Goal: Task Accomplishment & Management: Manage account settings

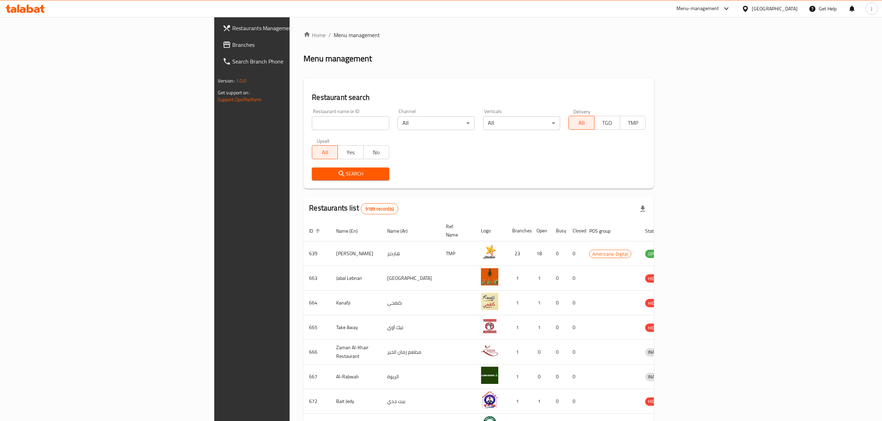
drag, startPoint x: 0, startPoint y: 0, endPoint x: 285, endPoint y: 121, distance: 309.5
click at [312, 121] on input "search" at bounding box center [350, 123] width 77 height 14
type input "tulu"
click button "Search" at bounding box center [350, 174] width 77 height 13
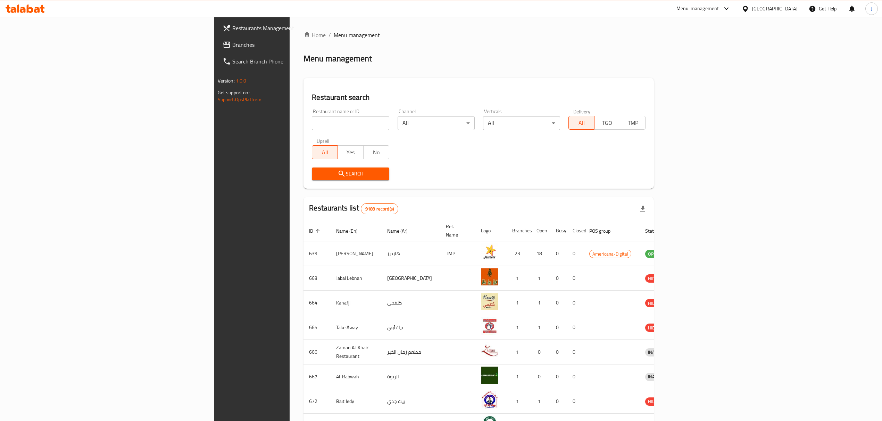
click at [312, 123] on input "search" at bounding box center [350, 123] width 77 height 14
type input "tulu"
click button "Search" at bounding box center [350, 174] width 77 height 13
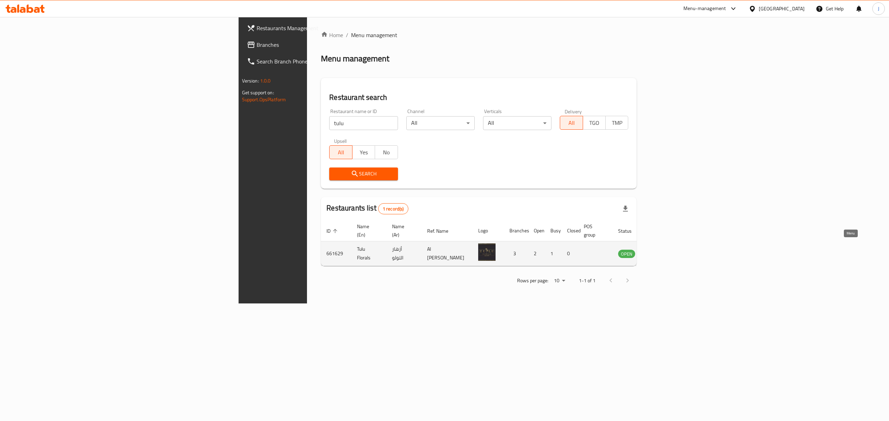
click at [663, 250] on icon "enhanced table" at bounding box center [658, 254] width 8 height 8
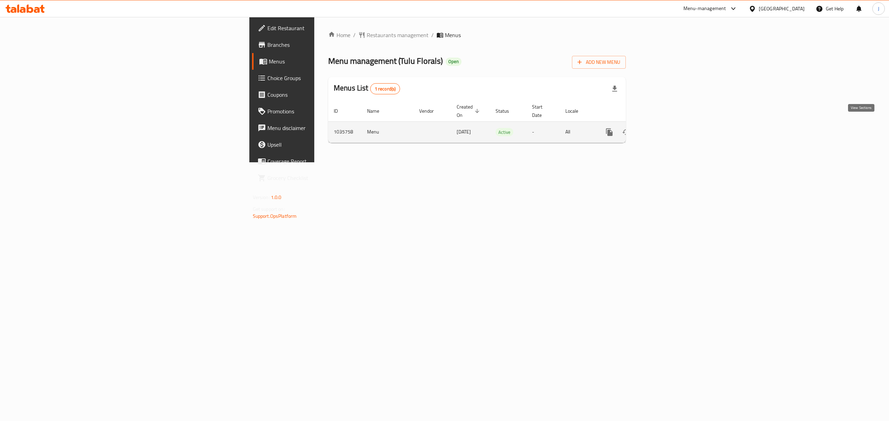
click at [667, 124] on link "enhanced table" at bounding box center [659, 132] width 17 height 17
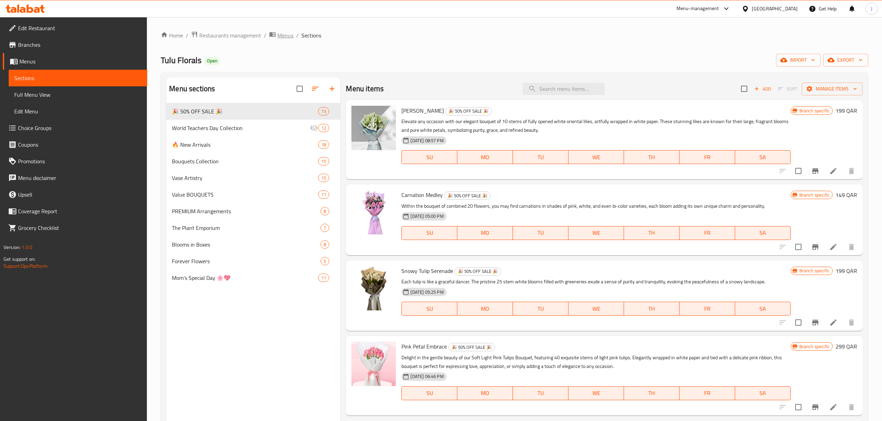
click at [288, 33] on span "Menus" at bounding box center [285, 35] width 16 height 8
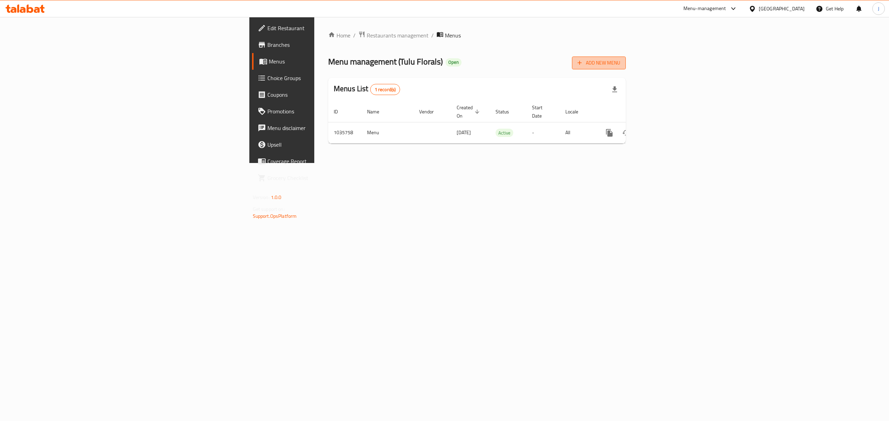
click at [620, 64] on span "Add New Menu" at bounding box center [598, 63] width 43 height 9
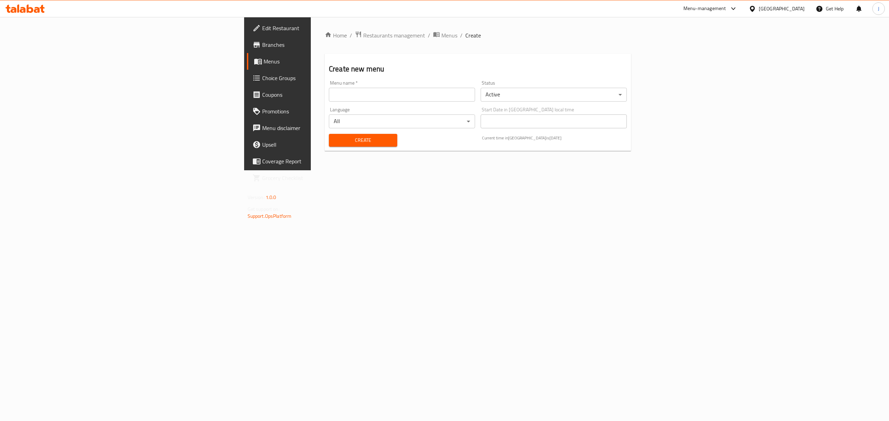
click at [329, 97] on input "text" at bounding box center [402, 95] width 146 height 14
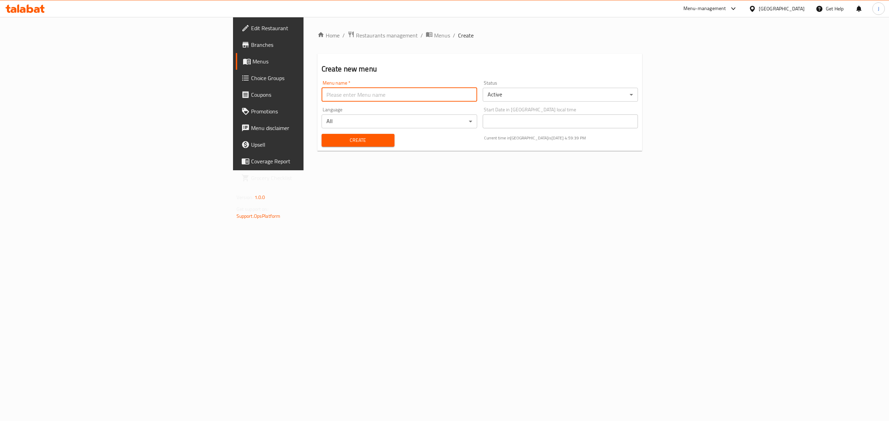
type input "Promotion"
click at [327, 142] on span "Create" at bounding box center [358, 140] width 62 height 9
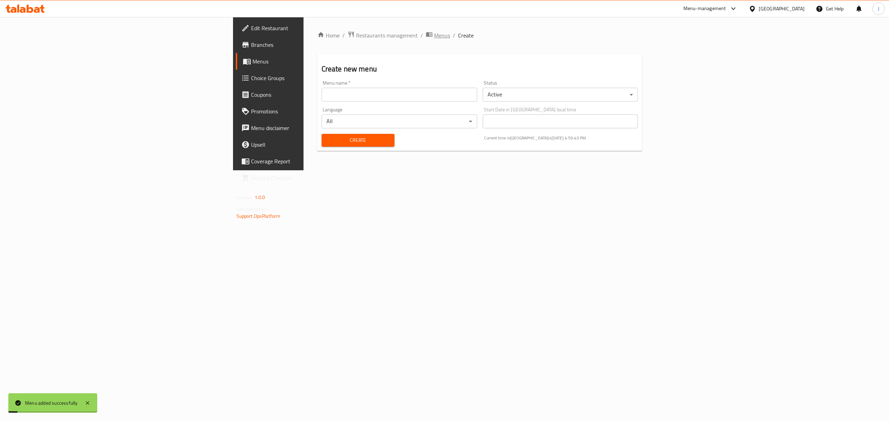
click at [434, 37] on span "Menus" at bounding box center [442, 35] width 16 height 8
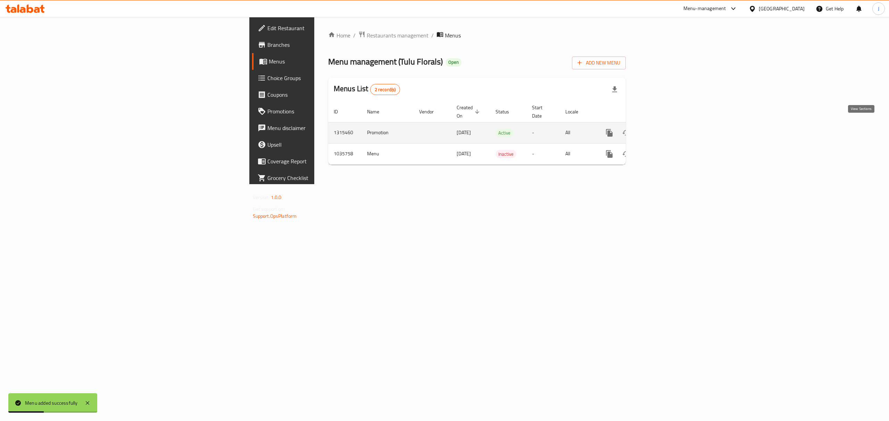
click at [663, 129] on icon "enhanced table" at bounding box center [659, 133] width 8 height 8
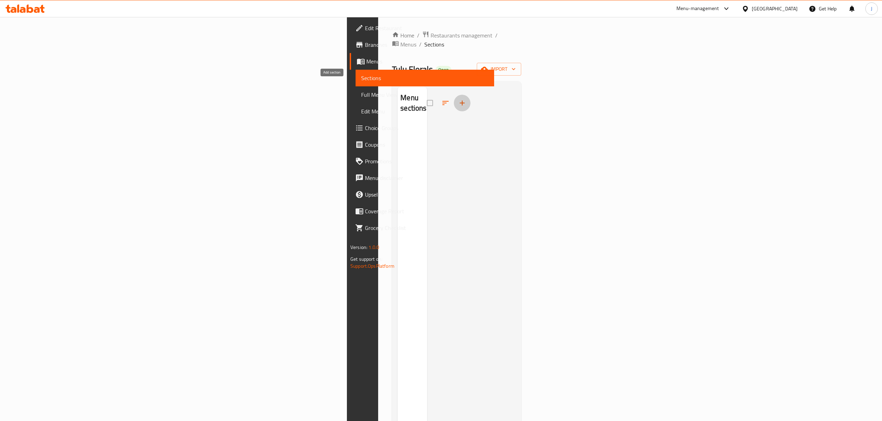
click at [460, 101] on icon "button" at bounding box center [462, 103] width 5 height 5
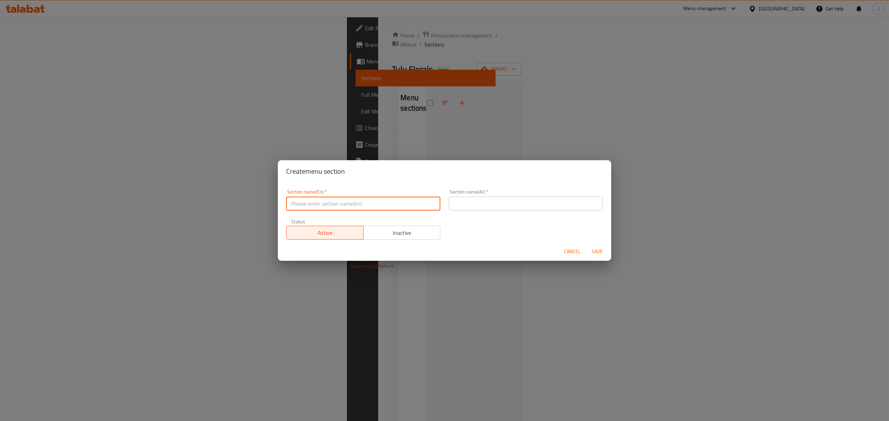
click at [328, 207] on input "text" at bounding box center [363, 204] width 154 height 14
type input "Offer"
click at [553, 208] on input "text" at bounding box center [525, 204] width 154 height 14
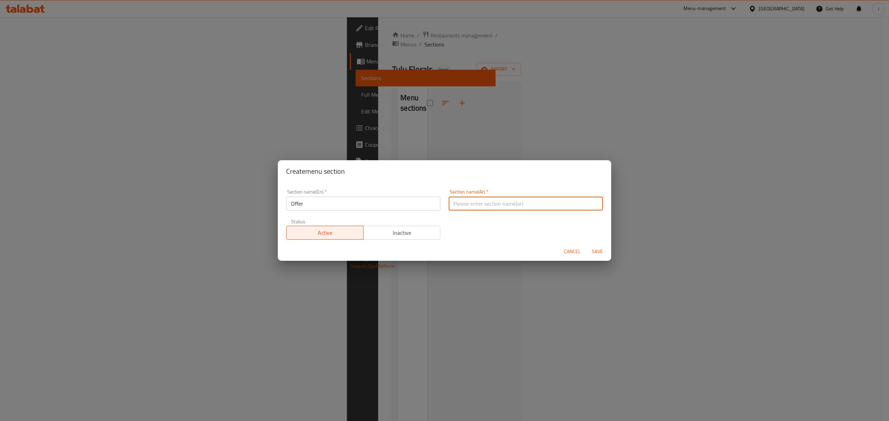
type input "يعرض"
click at [596, 252] on span "Save" at bounding box center [597, 251] width 17 height 9
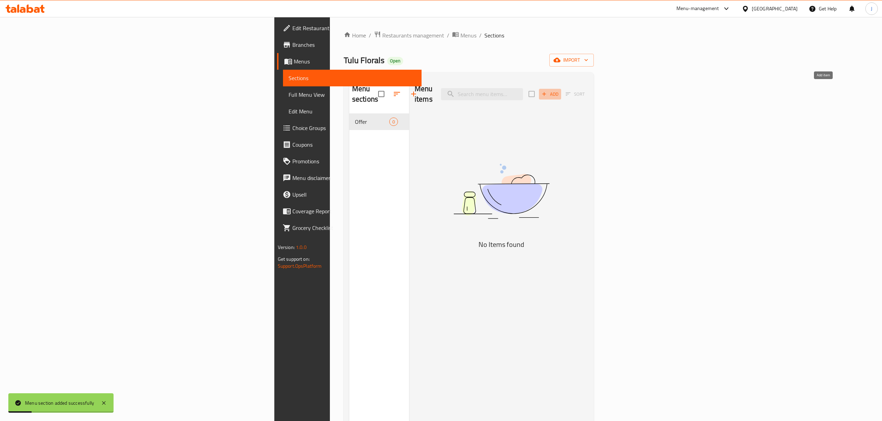
click at [559, 90] on span "Add" at bounding box center [549, 94] width 19 height 8
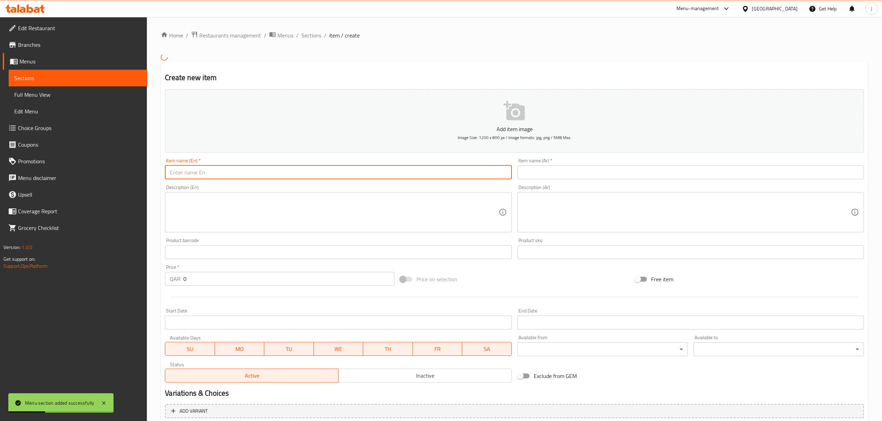
click at [279, 174] on input "text" at bounding box center [338, 173] width 346 height 14
type input "Offer"
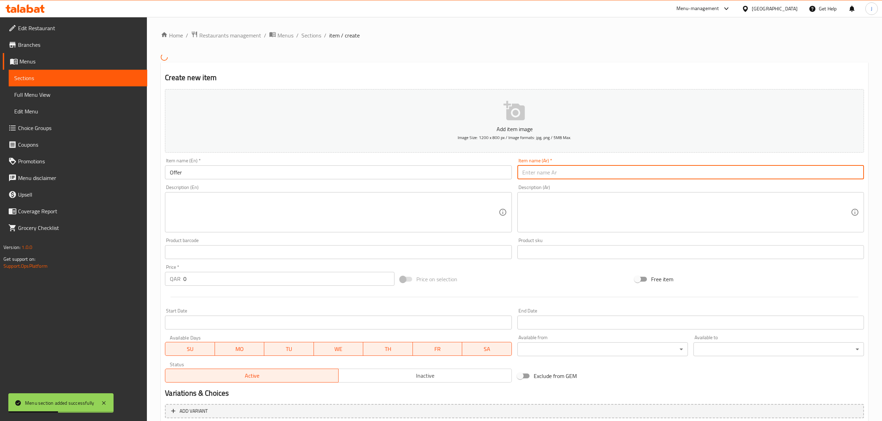
click at [554, 174] on input "text" at bounding box center [690, 173] width 346 height 14
type input "يعرض"
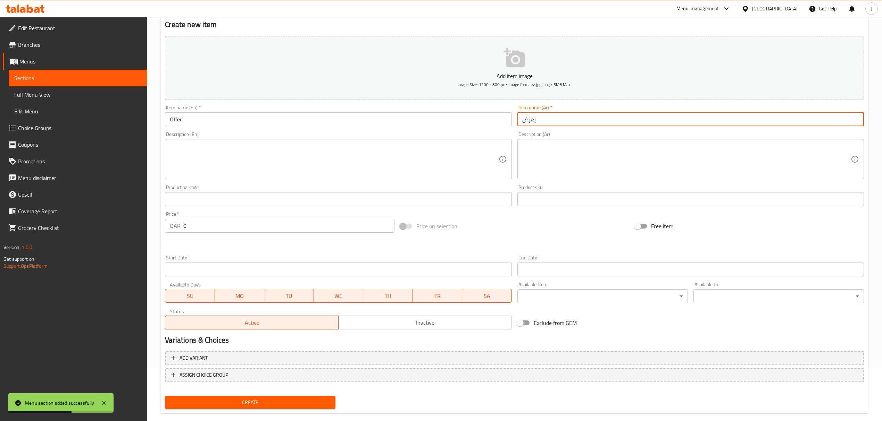
scroll to position [64, 0]
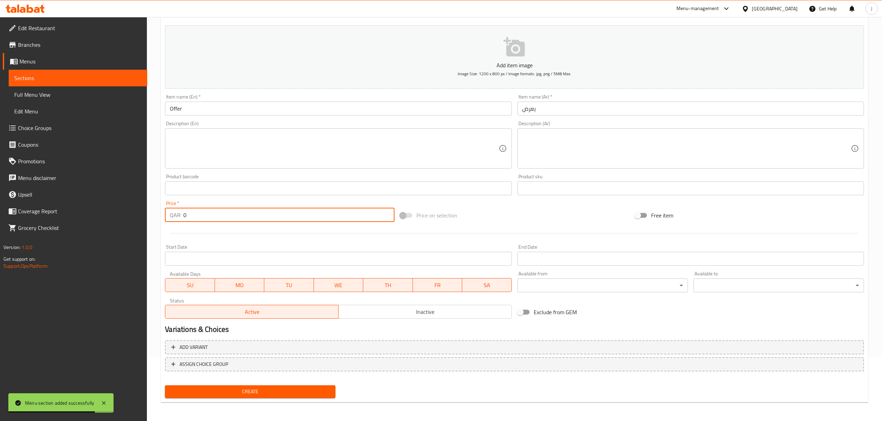
drag, startPoint x: 232, startPoint y: 219, endPoint x: 93, endPoint y: 207, distance: 139.4
click at [93, 207] on div "Edit Restaurant Branches Menus Sections Full Menu View Edit Menu Choice Groups …" at bounding box center [441, 187] width 882 height 469
type input "100"
click at [274, 390] on span "Create" at bounding box center [249, 392] width 159 height 9
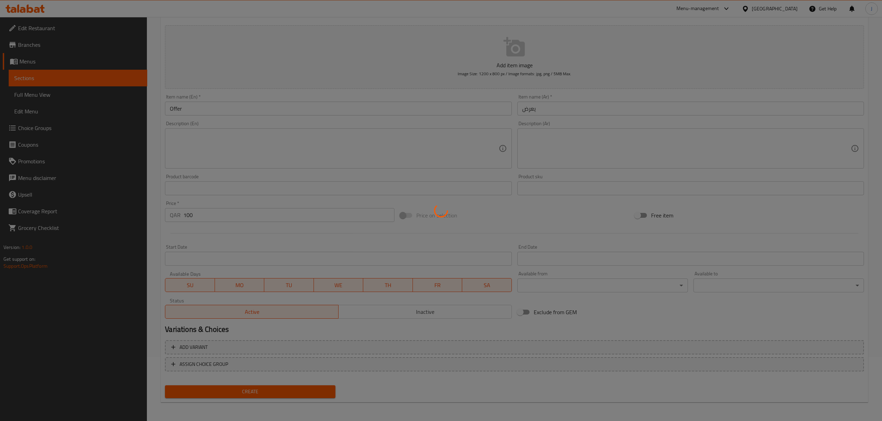
type input "0"
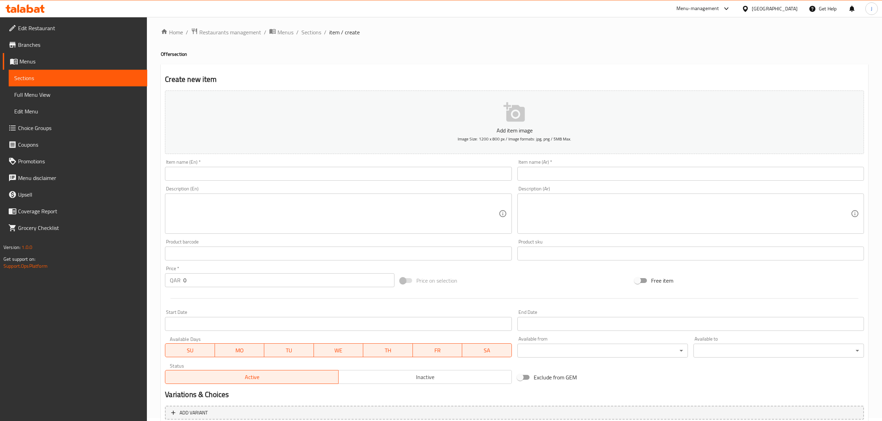
scroll to position [0, 0]
click at [275, 34] on span "breadcrumb" at bounding box center [273, 35] width 8 height 9
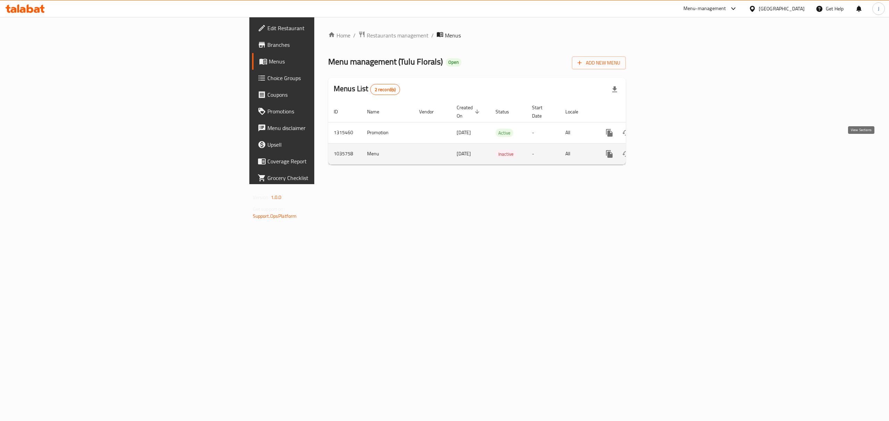
click at [663, 150] on icon "enhanced table" at bounding box center [659, 154] width 8 height 8
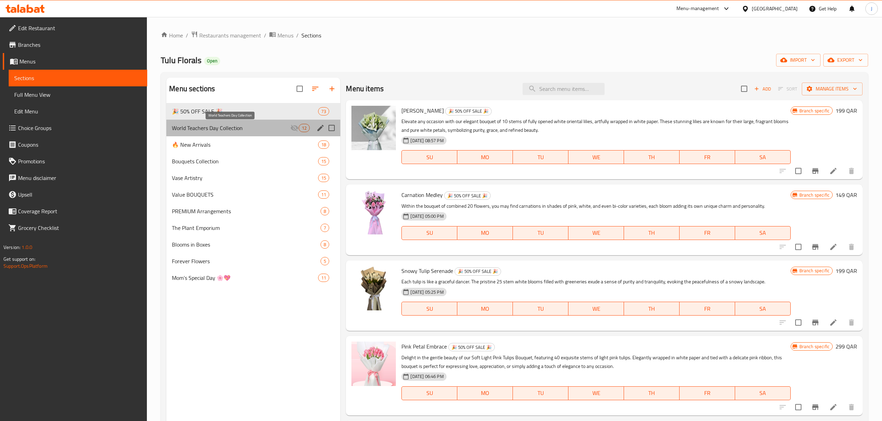
click at [185, 129] on span "World Teachers Day Collection" at bounding box center [231, 128] width 118 height 8
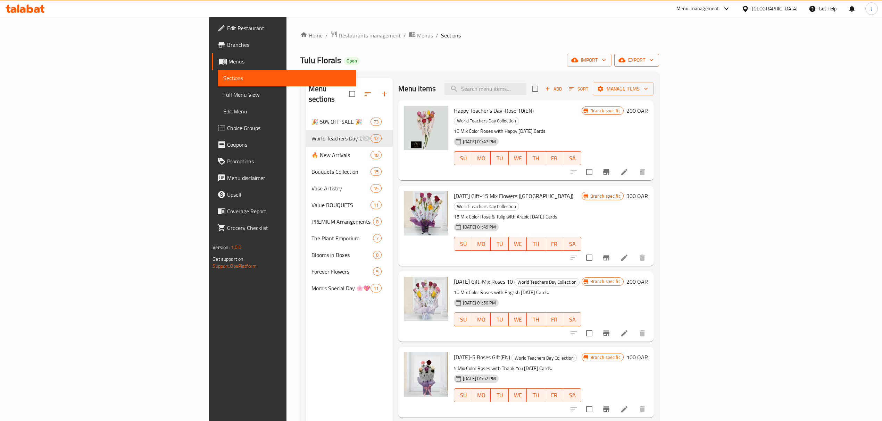
click at [653, 60] on span "export" at bounding box center [637, 60] width 34 height 9
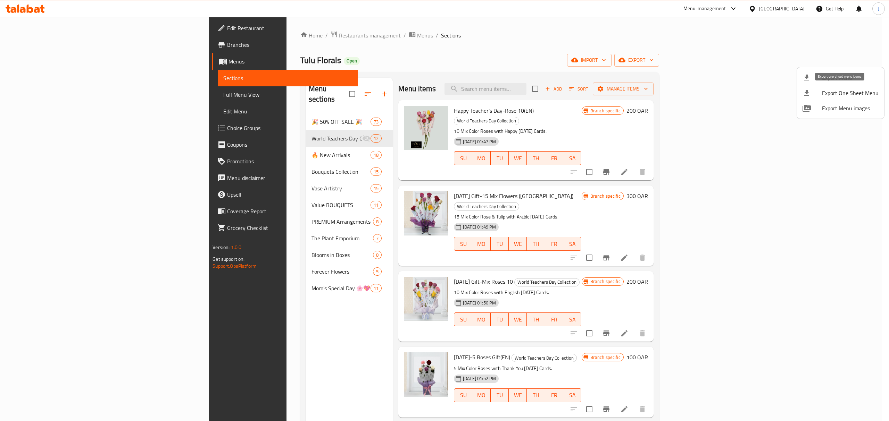
click at [841, 91] on span "Export One Sheet Menu" at bounding box center [850, 93] width 57 height 8
click at [279, 35] on div at bounding box center [444, 210] width 889 height 421
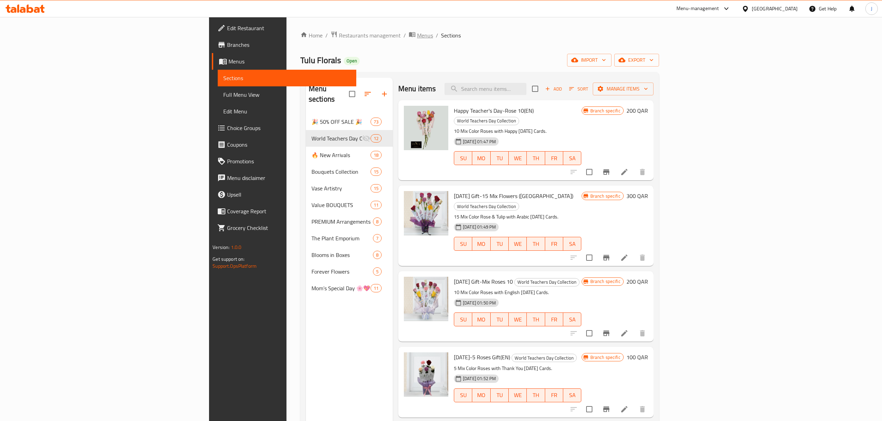
click at [417, 34] on span "Menus" at bounding box center [425, 35] width 16 height 8
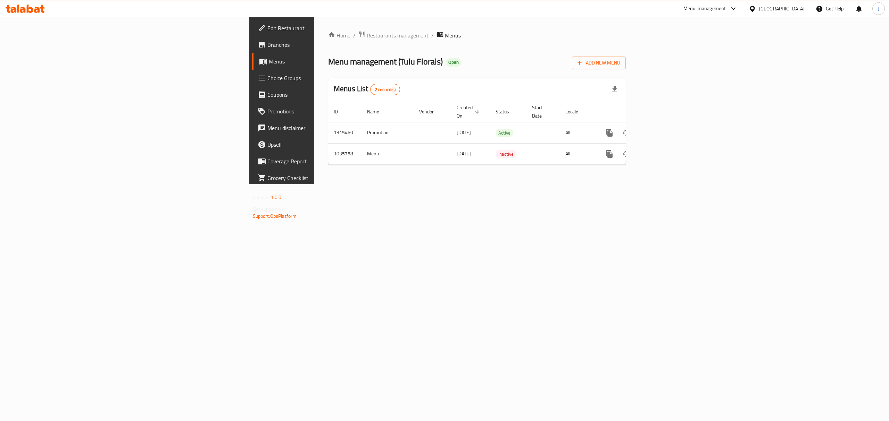
drag, startPoint x: 0, startPoint y: 254, endPoint x: 358, endPoint y: 271, distance: 357.5
click at [425, 184] on div "Home / Restaurants management / Menus Menu management ( Tulu Florals ) Open Add…" at bounding box center [476, 100] width 325 height 167
click at [367, 33] on span "Restaurants management" at bounding box center [398, 35] width 62 height 8
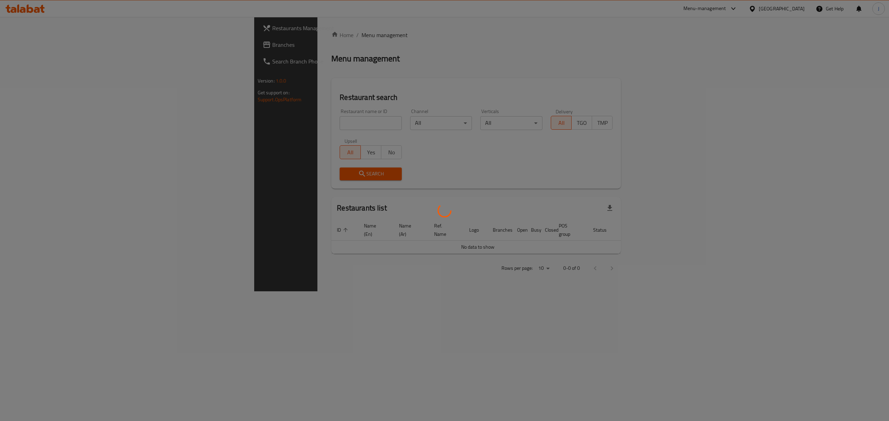
click at [276, 122] on div at bounding box center [444, 210] width 889 height 421
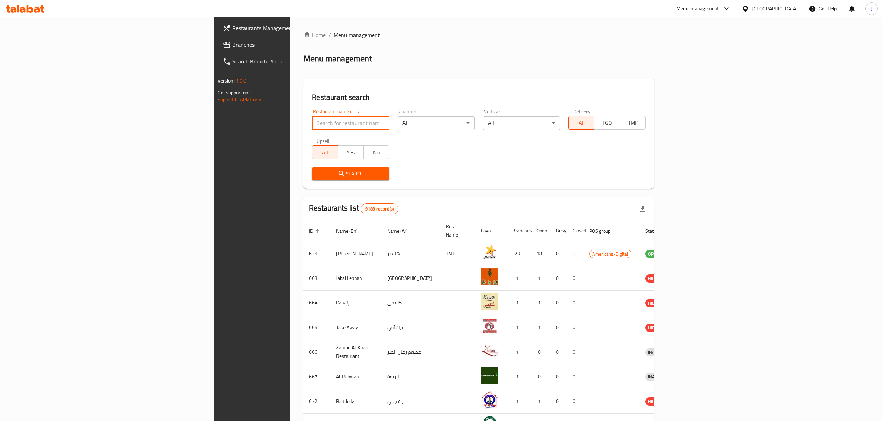
click at [312, 121] on input "search" at bounding box center [350, 123] width 77 height 14
type input "ferns n petals"
click button "Search" at bounding box center [350, 174] width 77 height 13
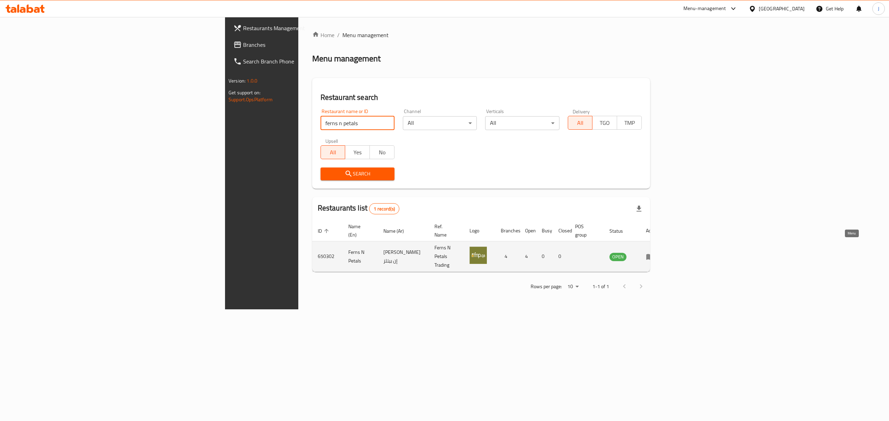
click at [654, 253] on icon "enhanced table" at bounding box center [650, 257] width 8 height 8
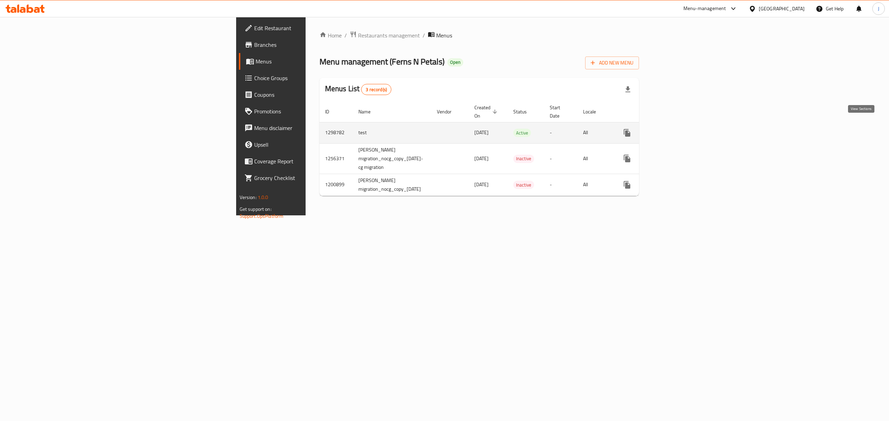
click at [681, 129] on icon "enhanced table" at bounding box center [677, 133] width 8 height 8
click at [633, 61] on span "Add New Menu" at bounding box center [611, 63] width 43 height 9
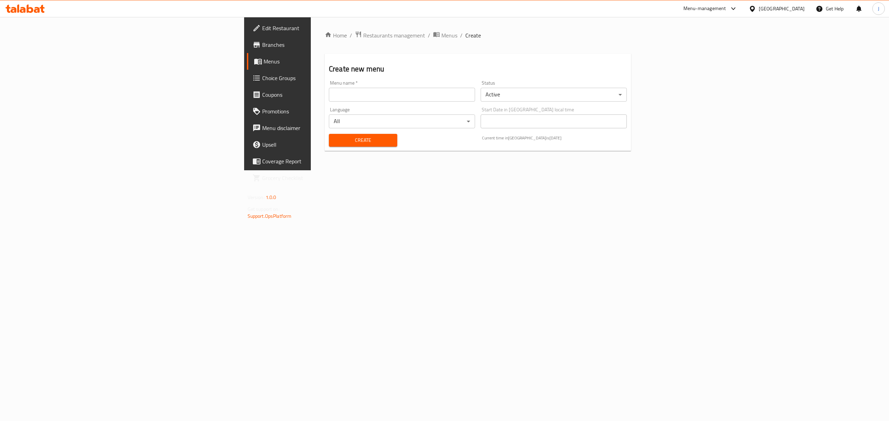
click at [329, 92] on input "text" at bounding box center [402, 95] width 146 height 14
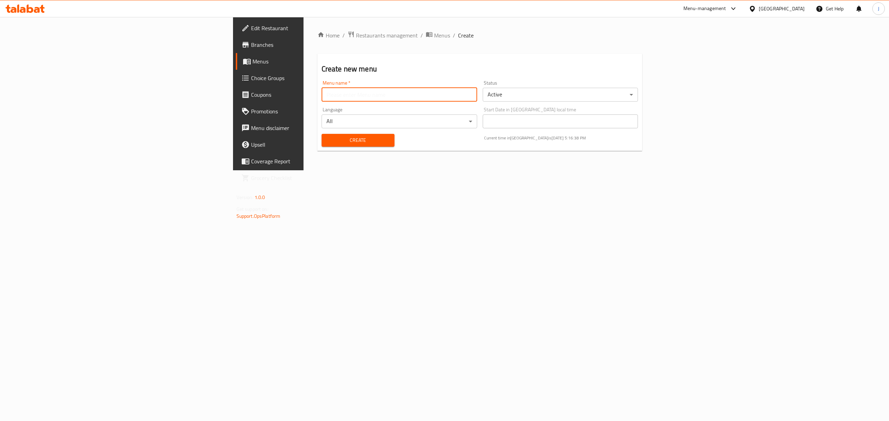
type input "Promotion"
click at [321, 146] on button "Create" at bounding box center [357, 140] width 73 height 13
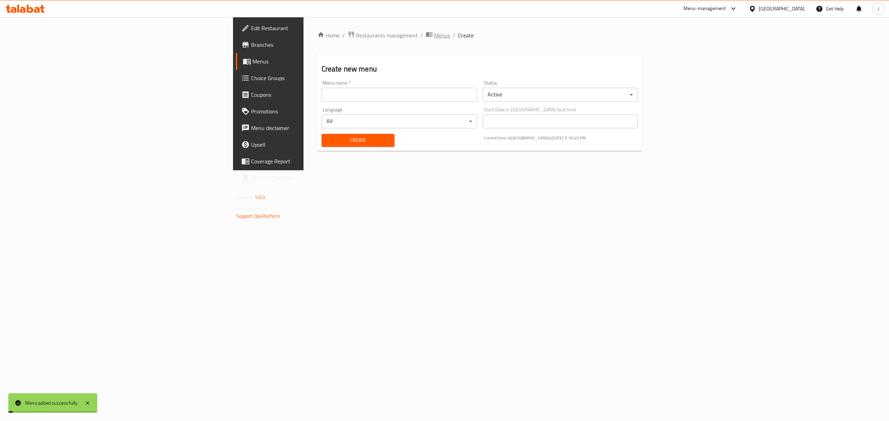
click at [434, 37] on span "Menus" at bounding box center [442, 35] width 16 height 8
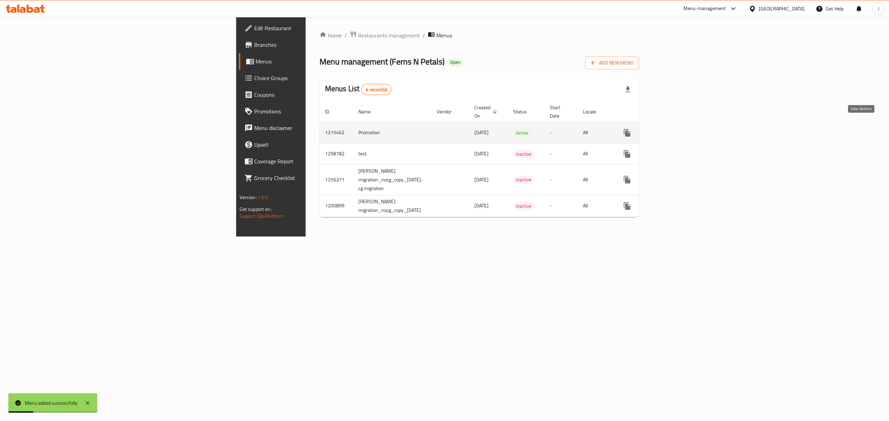
click at [681, 129] on icon "enhanced table" at bounding box center [677, 133] width 8 height 8
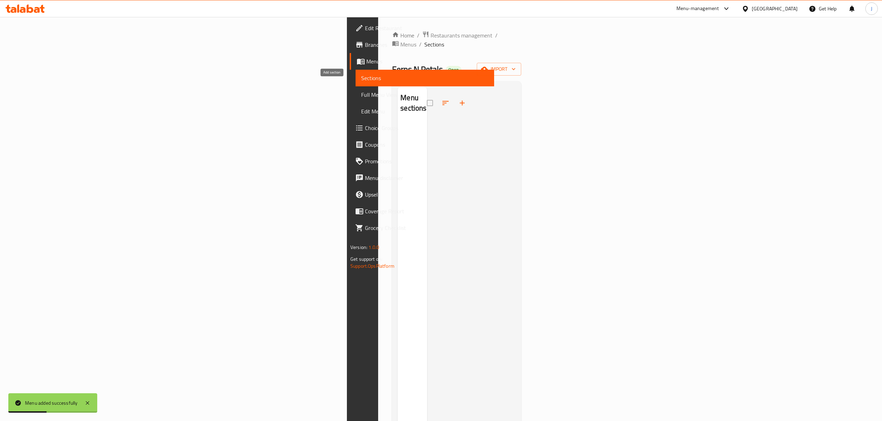
click at [460, 101] on icon "button" at bounding box center [462, 103] width 5 height 5
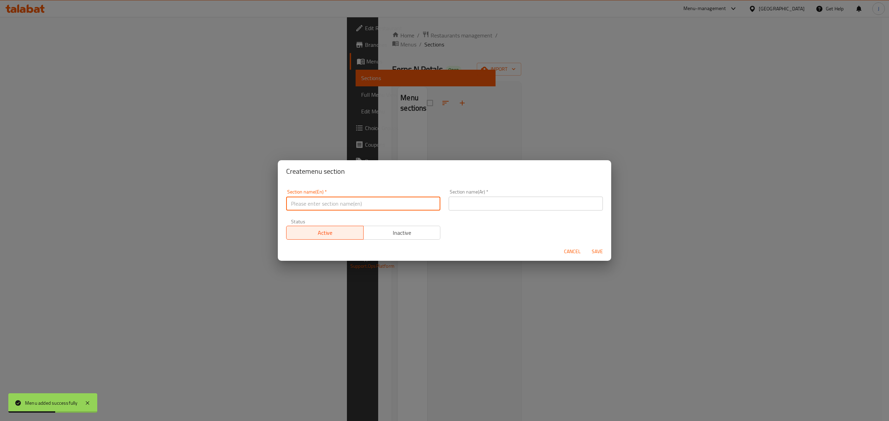
click at [338, 203] on input "text" at bounding box center [363, 204] width 154 height 14
type input "Care n Cure Pharmacy Ummgualina P20"
click at [380, 203] on input "Care n Cure Pharmacy Ummgualina P20" at bounding box center [363, 204] width 154 height 14
drag, startPoint x: 398, startPoint y: 203, endPoint x: 83, endPoint y: 190, distance: 315.4
click at [84, 202] on div "Create menu section Section name(En)   * Care n Cure Pharmacy Ummgualina P20 Se…" at bounding box center [444, 210] width 889 height 421
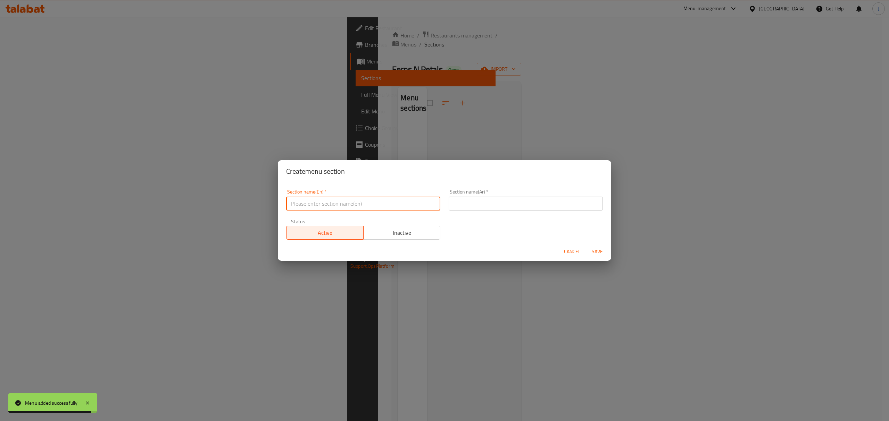
click at [379, 205] on input "text" at bounding box center [363, 204] width 154 height 14
type input "Offer"
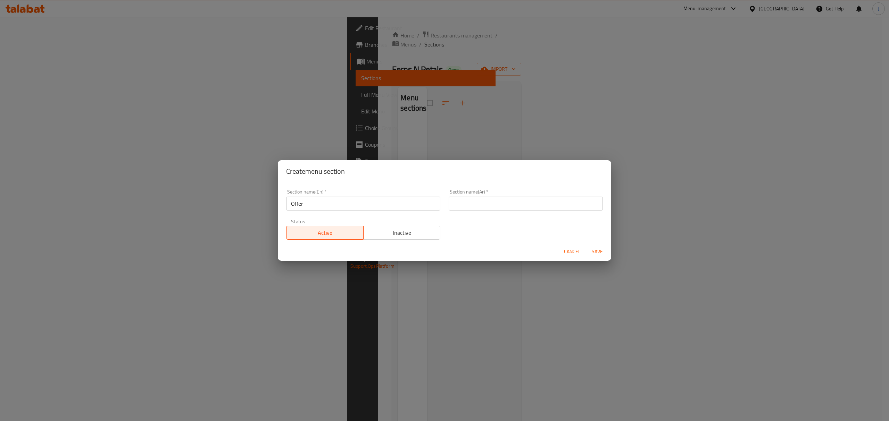
drag, startPoint x: 465, startPoint y: 194, endPoint x: 465, endPoint y: 198, distance: 3.8
click at [465, 195] on div "Section name(Ar)   * Section name(Ar) *" at bounding box center [525, 200] width 154 height 21
click at [465, 201] on input "text" at bounding box center [525, 204] width 154 height 14
type input "يعرض"
click at [597, 250] on span "Save" at bounding box center [597, 251] width 17 height 9
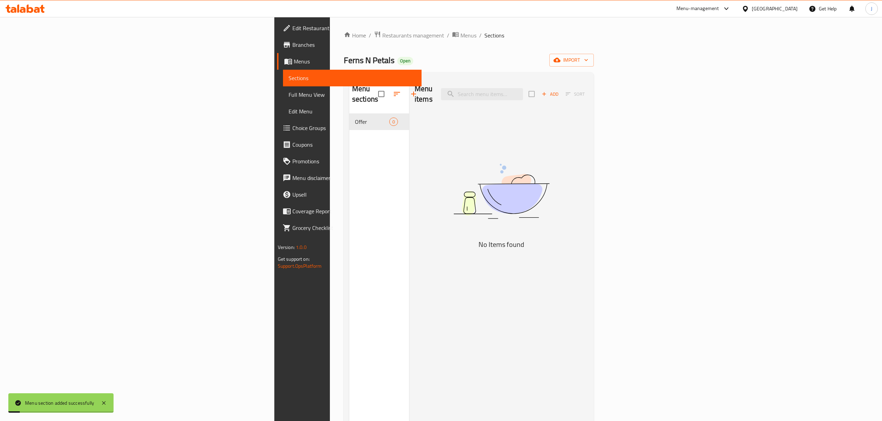
click at [559, 90] on span "Add" at bounding box center [549, 94] width 19 height 8
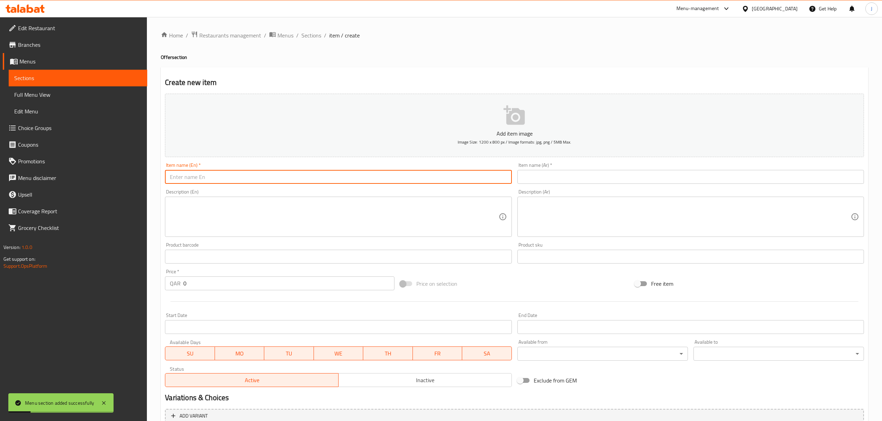
click at [327, 176] on input "text" at bounding box center [338, 177] width 346 height 14
type input "Offer"
click at [559, 180] on input "text" at bounding box center [690, 177] width 346 height 14
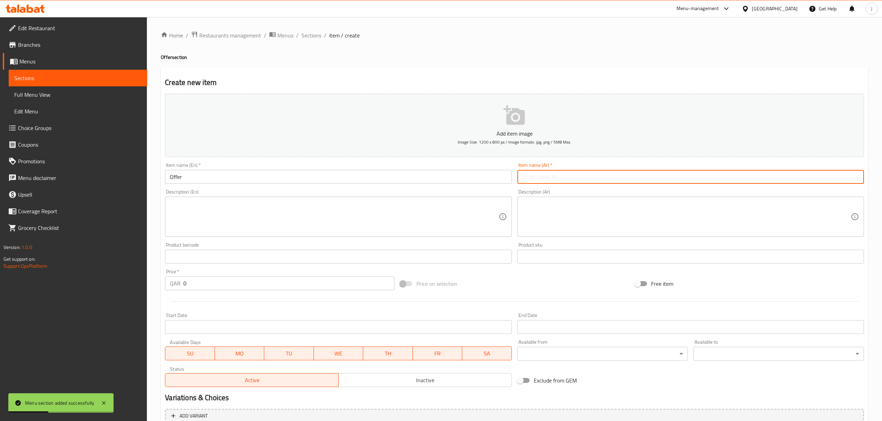
type input "يعرض"
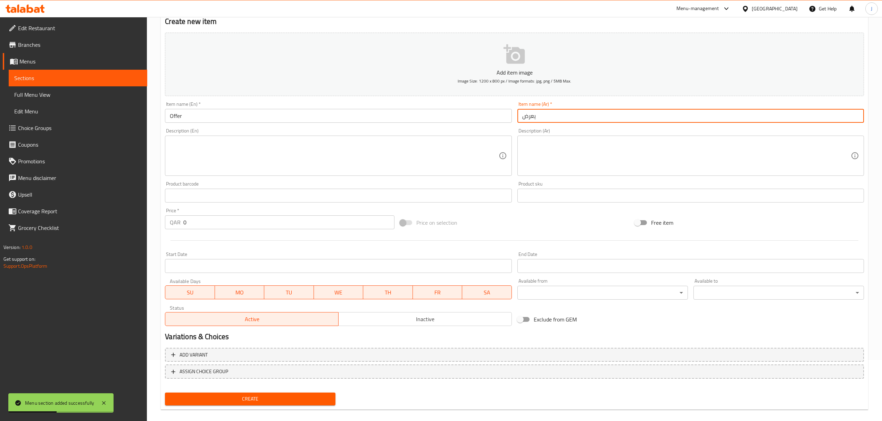
scroll to position [68, 0]
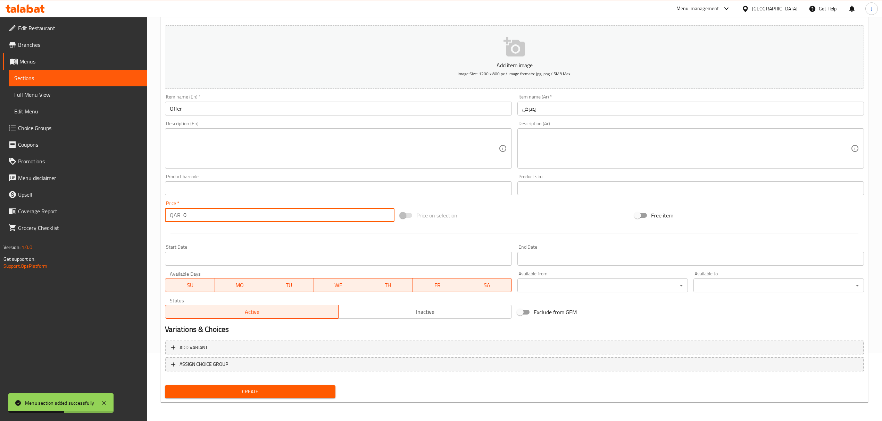
drag, startPoint x: 216, startPoint y: 215, endPoint x: 111, endPoint y: 192, distance: 107.0
click at [111, 196] on div "Edit Restaurant Branches Menus Sections Full Menu View Edit Menu Choice Groups …" at bounding box center [441, 185] width 882 height 473
type input "100"
click at [298, 387] on button "Create" at bounding box center [250, 392] width 170 height 13
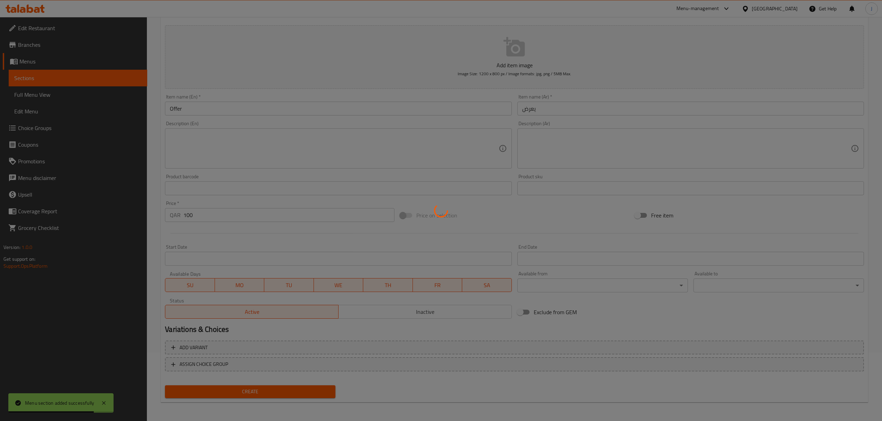
type input "0"
